Goal: Task Accomplishment & Management: Use online tool/utility

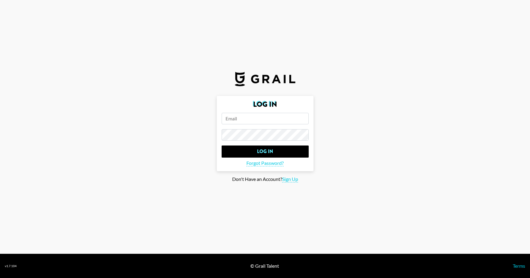
click at [230, 119] on input "email" at bounding box center [264, 118] width 87 height 11
click at [237, 118] on input "email" at bounding box center [264, 118] width 87 height 11
paste input "digital@keel.la"
type input "digital@keel.la"
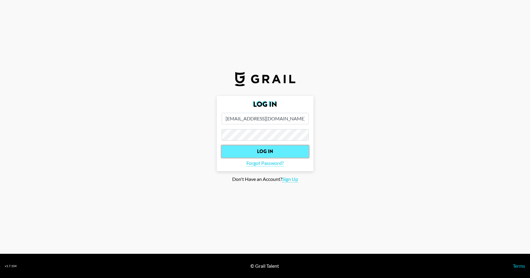
click at [275, 155] on input "Log In" at bounding box center [264, 151] width 87 height 12
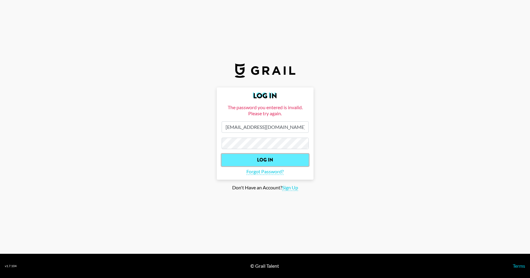
click at [251, 164] on input "Log In" at bounding box center [264, 160] width 87 height 12
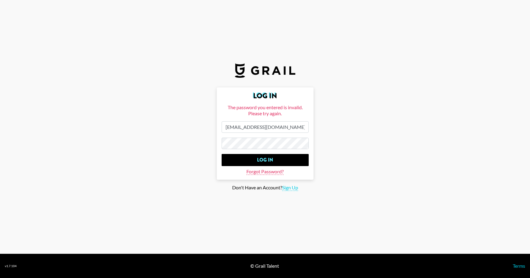
click at [263, 173] on span "Forgot Password?" at bounding box center [264, 171] width 37 height 6
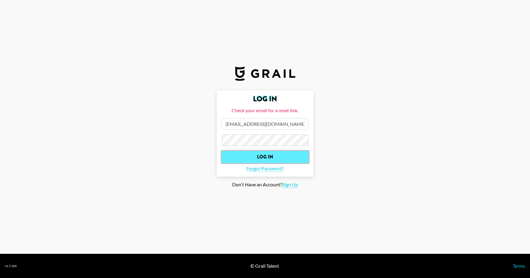
click at [259, 155] on input "Log In" at bounding box center [264, 157] width 87 height 12
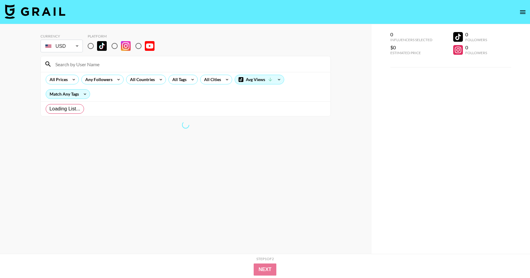
radio input "true"
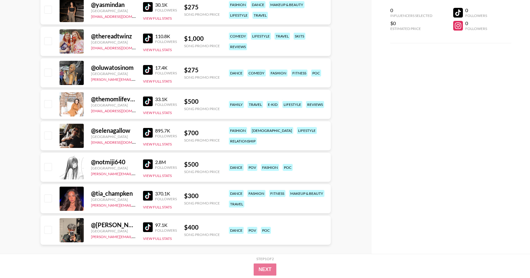
scroll to position [2419, 0]
click at [69, 112] on div at bounding box center [72, 104] width 24 height 24
click at [100, 99] on div "@ themomlifevlogs" at bounding box center [113, 99] width 45 height 8
click at [150, 103] on img at bounding box center [148, 102] width 10 height 10
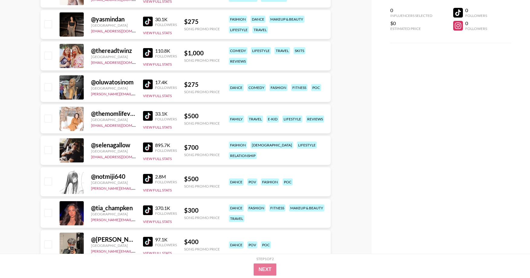
scroll to position [2402, 0]
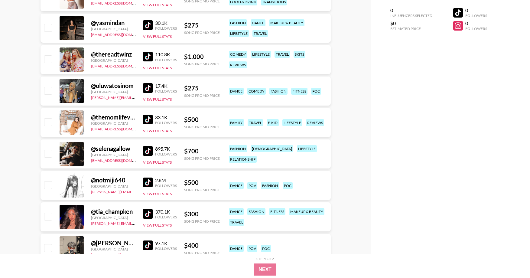
click at [147, 86] on img at bounding box center [148, 88] width 10 height 10
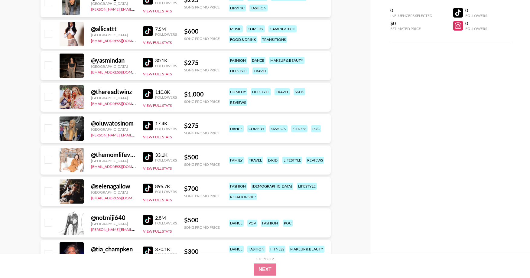
scroll to position [2363, 0]
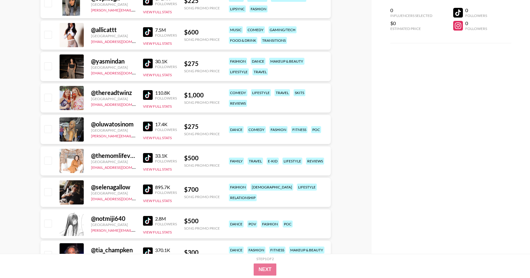
click at [147, 96] on img at bounding box center [148, 95] width 10 height 10
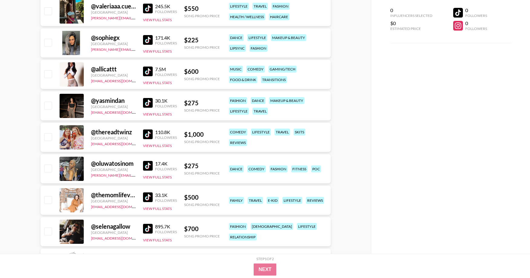
scroll to position [2322, 0]
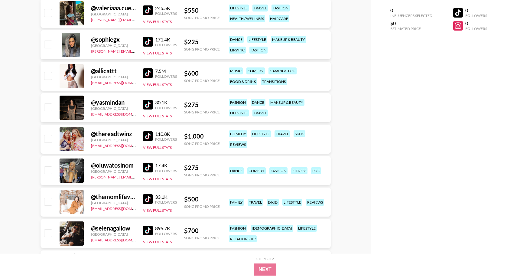
click at [150, 104] on img at bounding box center [148, 105] width 10 height 10
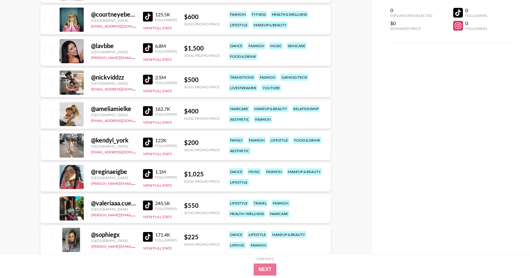
scroll to position [2130, 0]
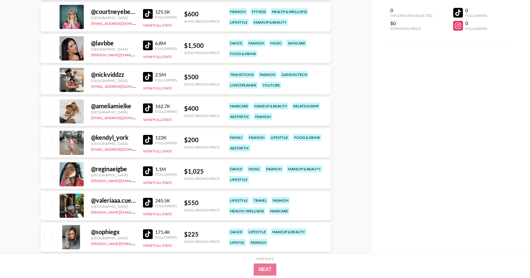
click at [148, 173] on img at bounding box center [148, 171] width 10 height 10
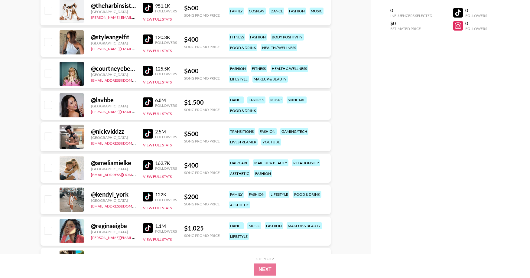
scroll to position [2063, 0]
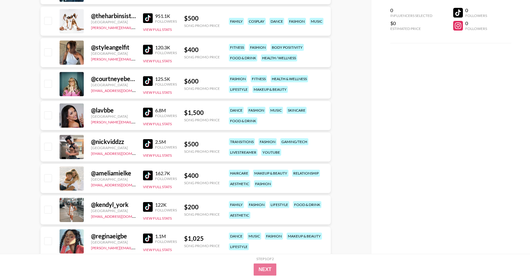
click at [143, 112] on img at bounding box center [148, 113] width 10 height 10
click at [149, 111] on img at bounding box center [148, 113] width 10 height 10
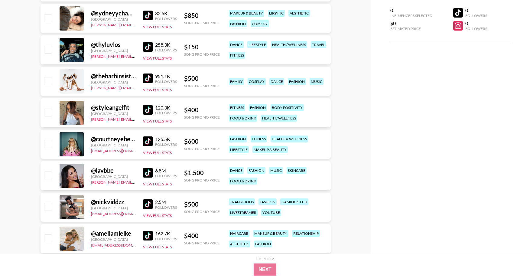
scroll to position [2001, 0]
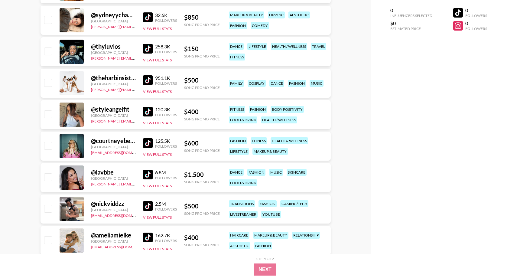
click at [145, 205] on img at bounding box center [148, 206] width 10 height 10
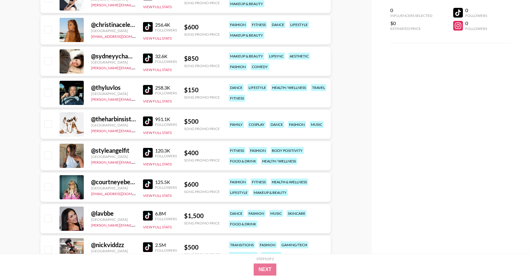
scroll to position [1957, 0]
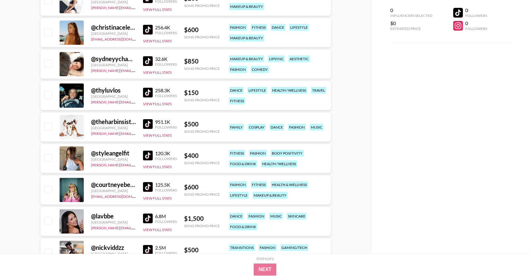
click at [144, 154] on img at bounding box center [148, 155] width 10 height 10
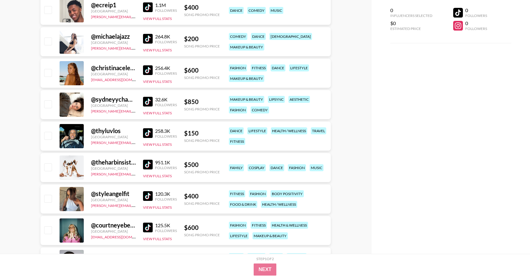
scroll to position [1916, 0]
click at [144, 131] on img at bounding box center [148, 133] width 10 height 10
click at [142, 101] on div "@ sydneyychambers United States bettina.mahoney@grail-talent.com 32.6K Follower…" at bounding box center [185, 104] width 290 height 29
click at [144, 101] on img at bounding box center [148, 102] width 10 height 10
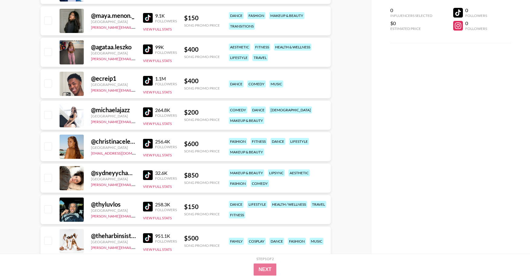
scroll to position [1840, 0]
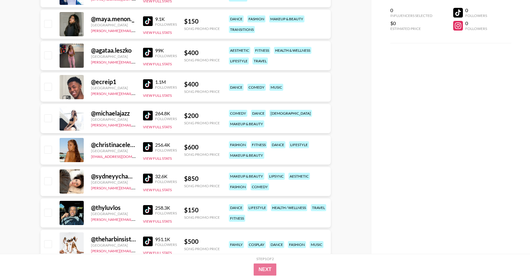
click at [144, 113] on img at bounding box center [148, 116] width 10 height 10
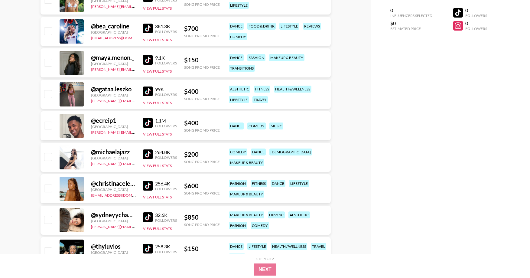
scroll to position [1799, 0]
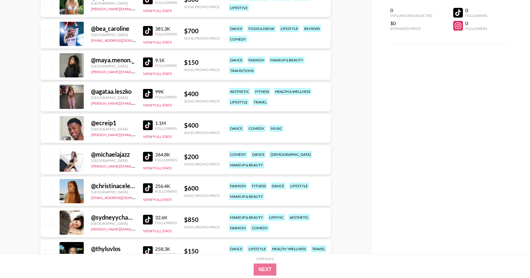
click at [145, 120] on img at bounding box center [148, 125] width 10 height 10
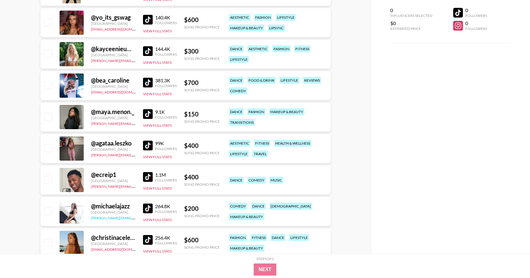
scroll to position [1727, 0]
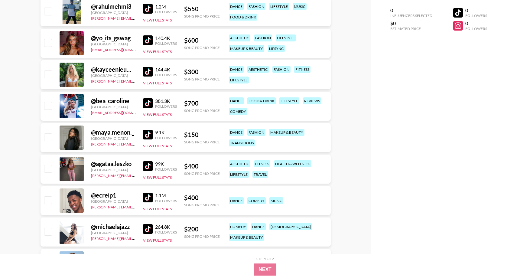
click at [142, 166] on div "@ agataa.leszko United Kingdom avery.holt@grail-talent.com 99K Followers View F…" at bounding box center [185, 168] width 290 height 29
click at [145, 166] on img at bounding box center [148, 166] width 10 height 10
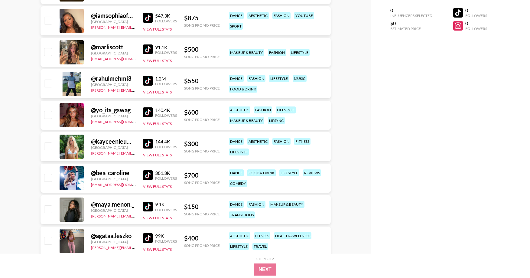
scroll to position [1654, 0]
click at [146, 144] on img at bounding box center [148, 144] width 10 height 10
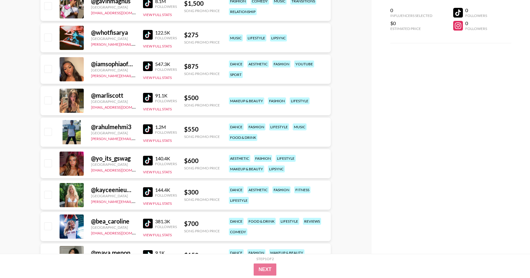
scroll to position [1607, 0]
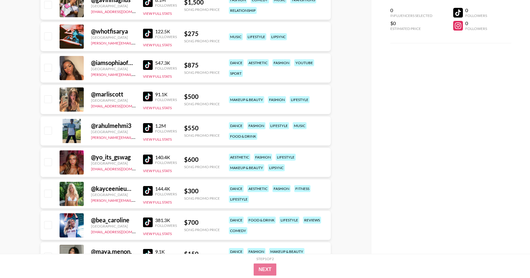
click at [148, 102] on div "91.1K Followers View Full Stats" at bounding box center [160, 99] width 34 height 21
click at [148, 98] on img at bounding box center [148, 97] width 10 height 10
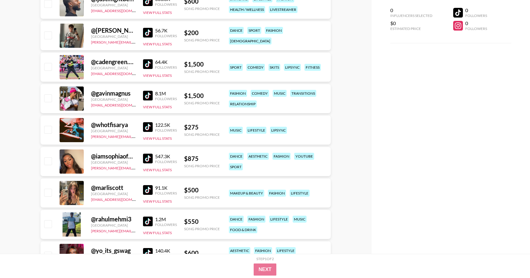
scroll to position [1514, 0]
click at [143, 126] on img at bounding box center [148, 127] width 10 height 10
click at [147, 127] on img at bounding box center [148, 127] width 10 height 10
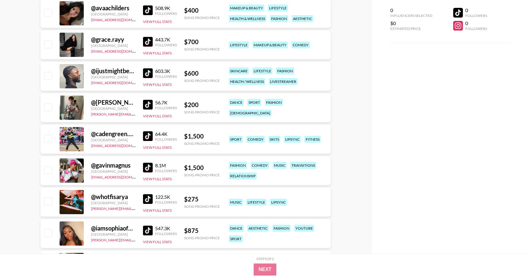
click at [144, 166] on img at bounding box center [148, 168] width 10 height 10
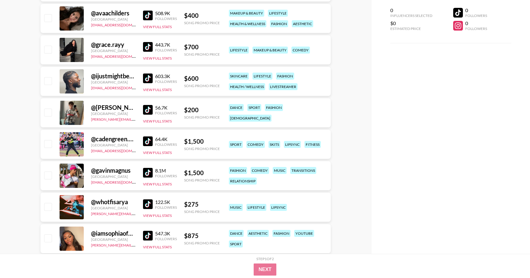
click at [145, 141] on img at bounding box center [148, 141] width 10 height 10
